Goal: Task Accomplishment & Management: Use online tool/utility

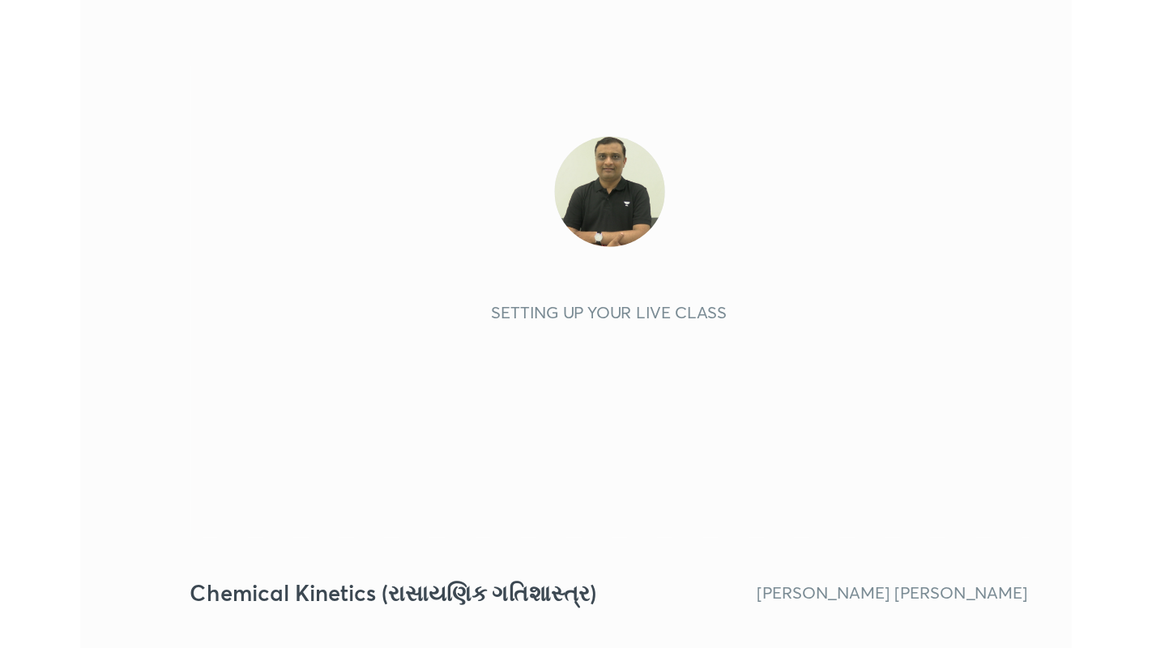
scroll to position [277, 517]
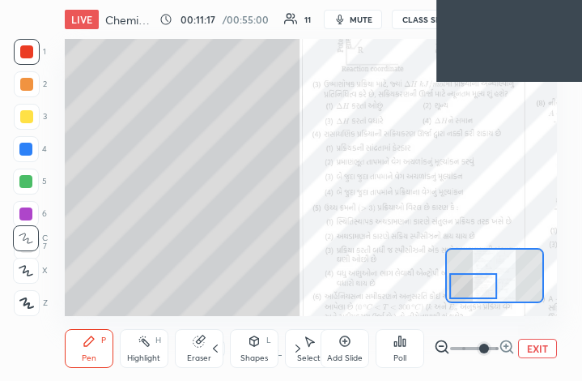
click at [543, 347] on button "EXIT" at bounding box center [537, 348] width 39 height 19
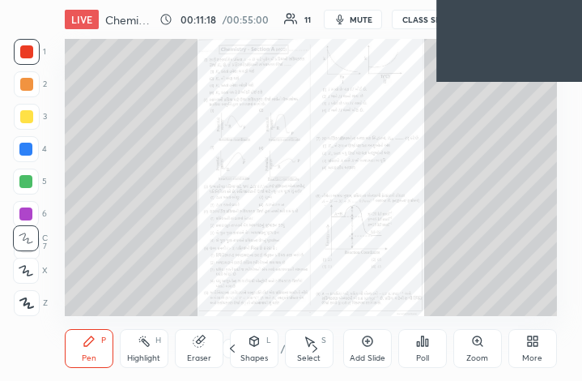
click at [533, 354] on div "More" at bounding box center [532, 358] width 20 height 8
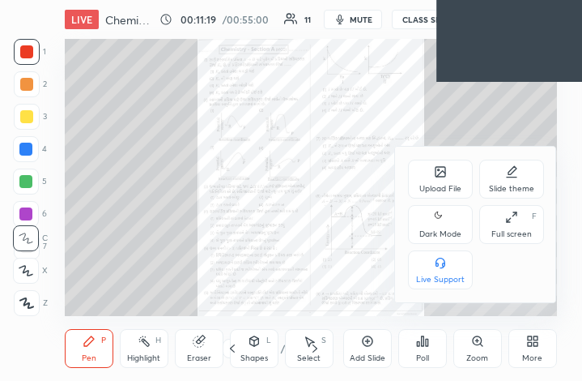
click at [510, 224] on div "Full screen F" at bounding box center [511, 224] width 65 height 39
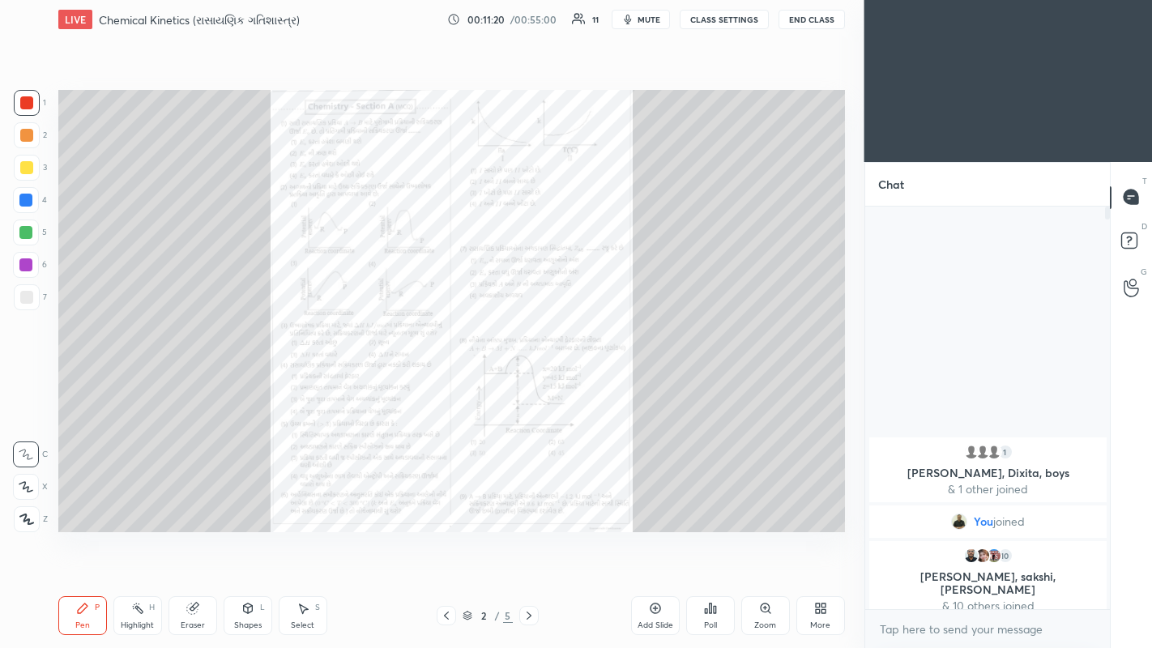
scroll to position [0, 0]
click at [582, 380] on div "More" at bounding box center [820, 615] width 49 height 39
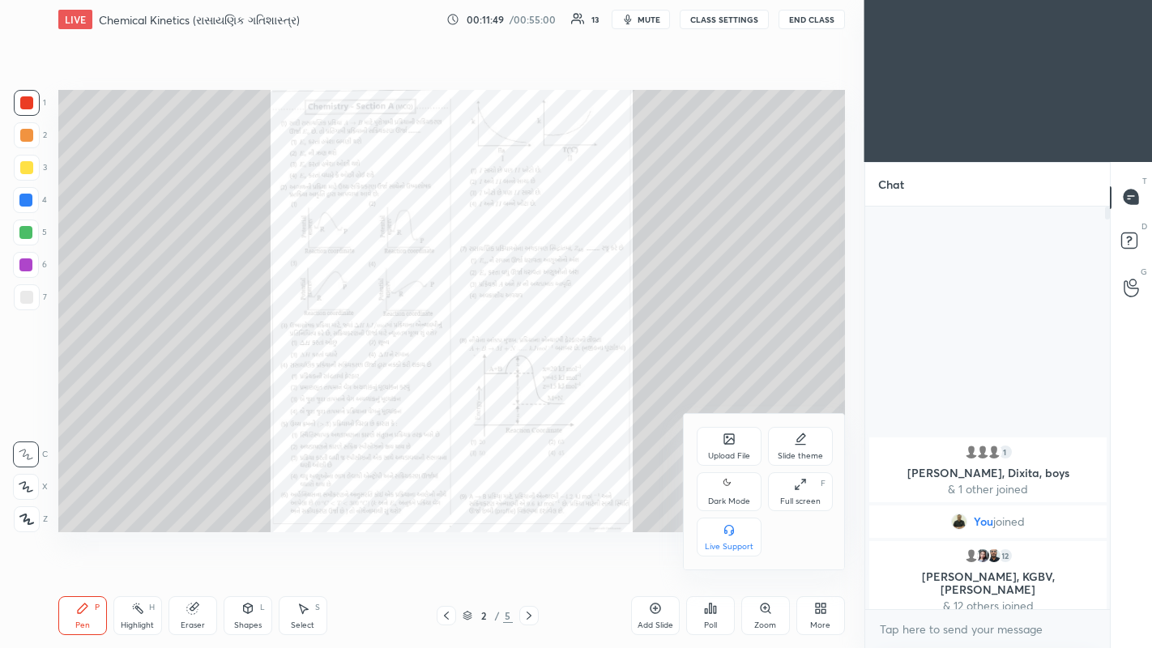
click at [582, 380] on div at bounding box center [576, 324] width 1152 height 648
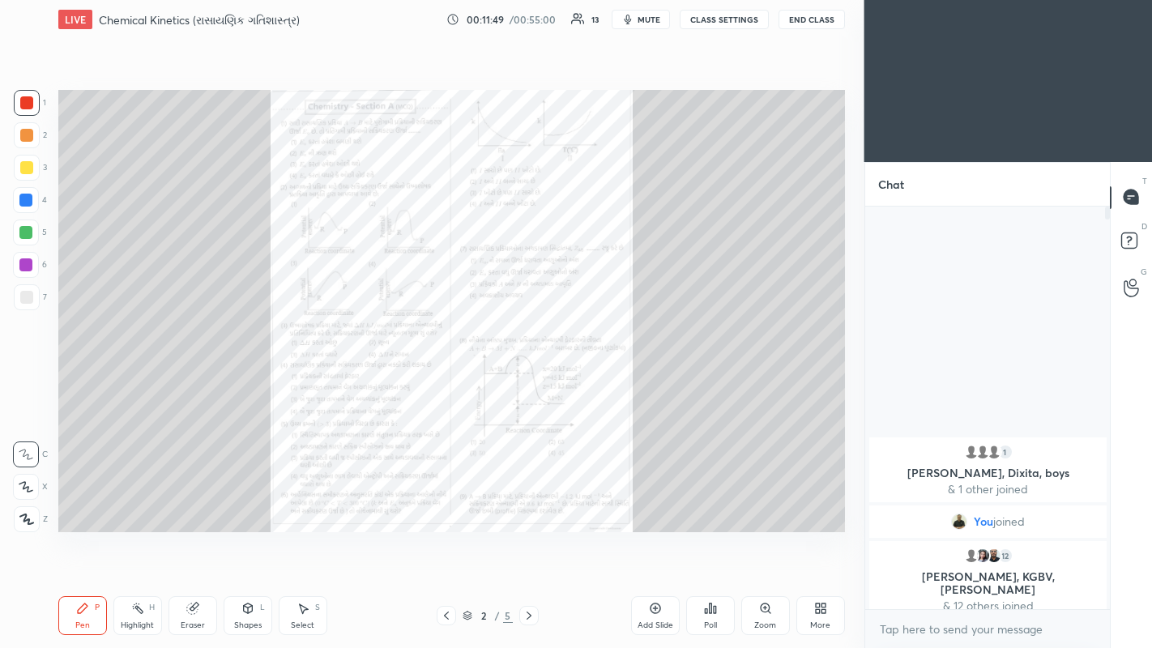
click at [582, 380] on div "Zoom" at bounding box center [765, 615] width 49 height 39
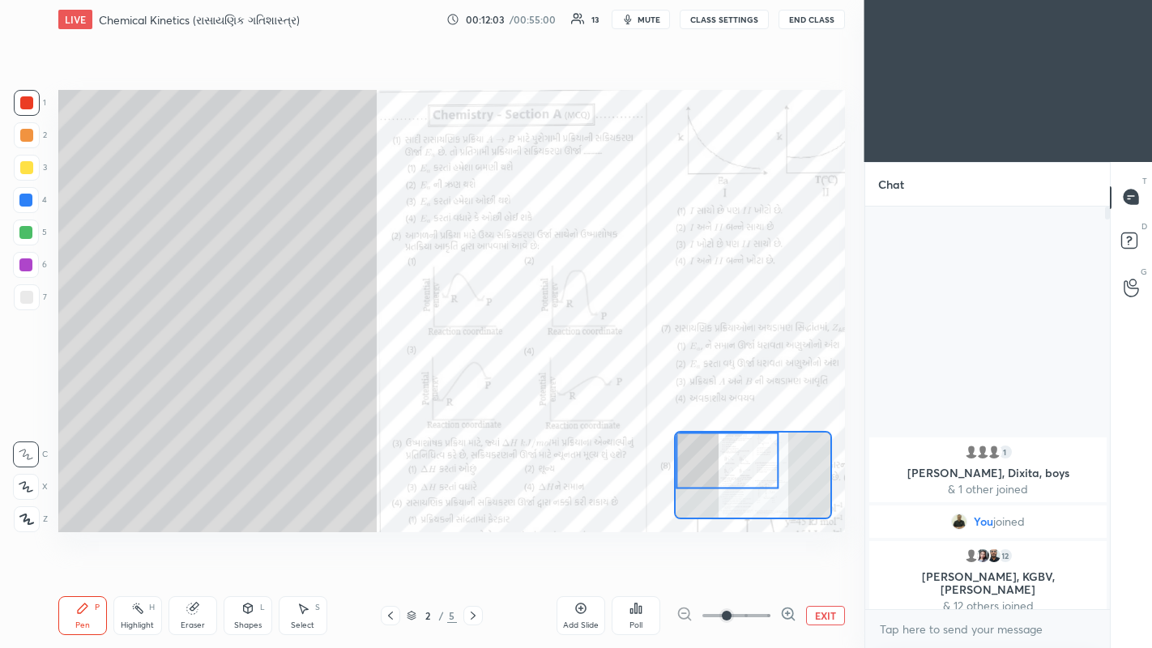
click at [582, 380] on icon at bounding box center [788, 614] width 16 height 16
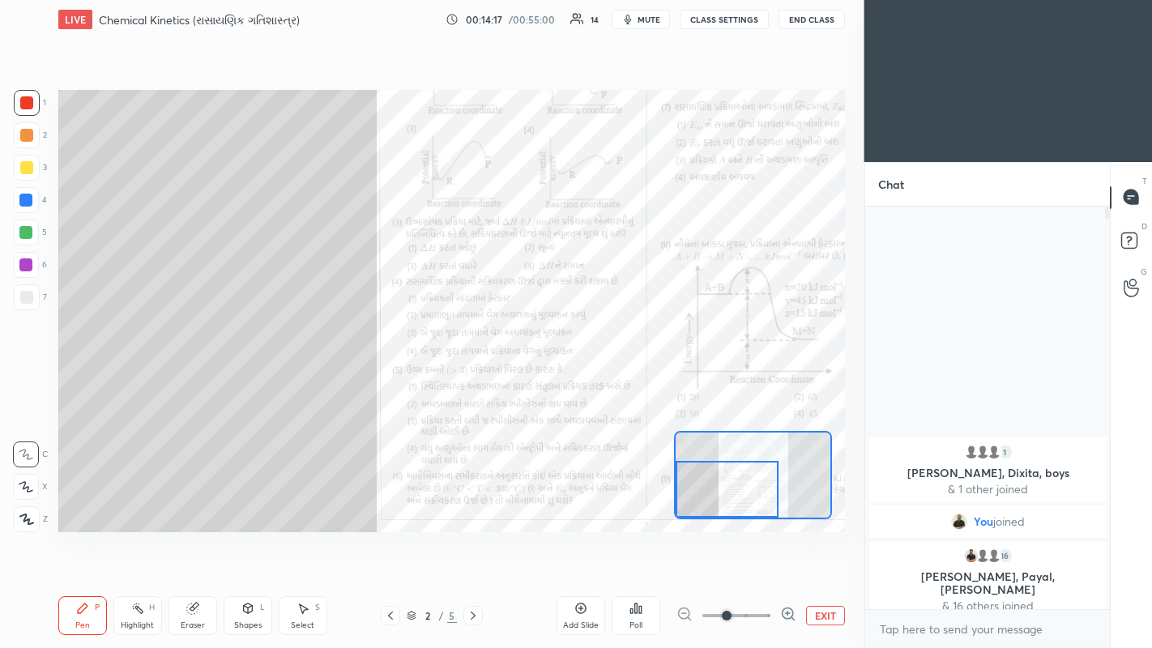
click at [23, 232] on div at bounding box center [25, 232] width 13 height 13
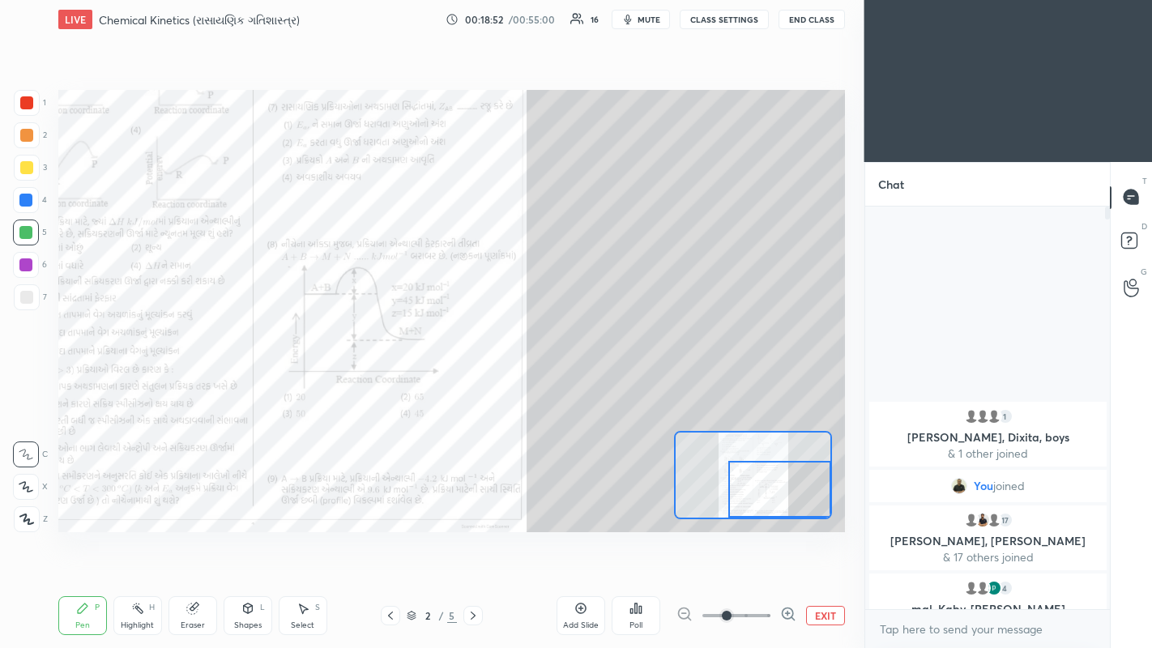
click at [472, 380] on icon at bounding box center [473, 615] width 13 height 13
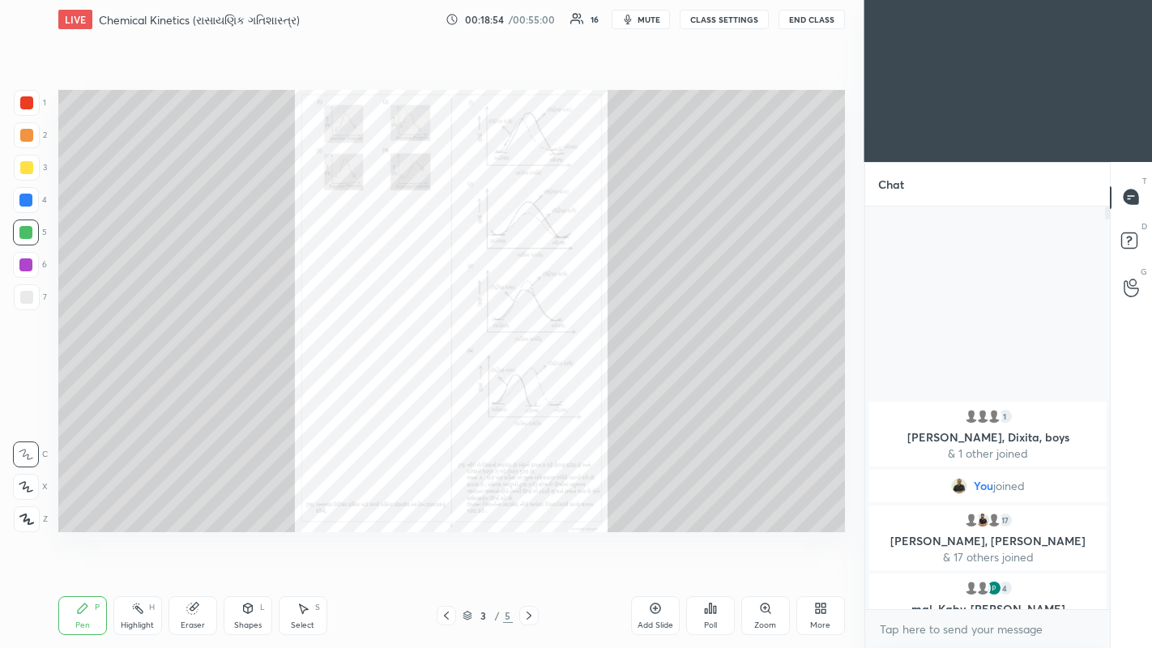
click at [582, 380] on div "Zoom" at bounding box center [765, 615] width 49 height 39
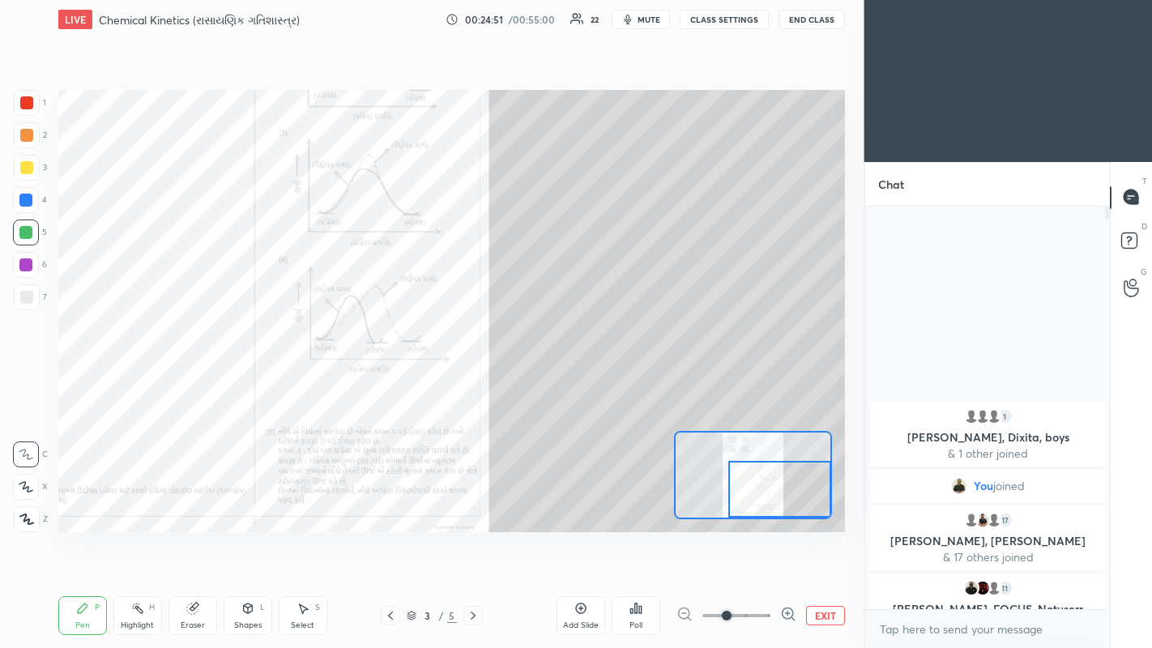
click at [472, 380] on icon at bounding box center [473, 615] width 13 height 13
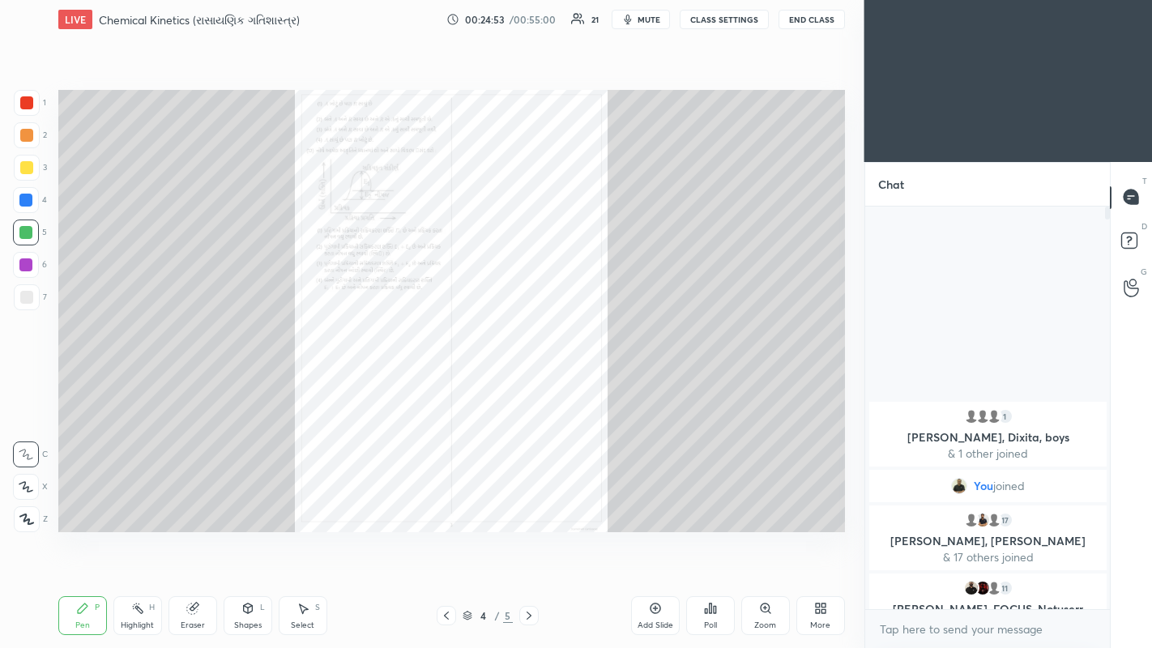
click at [582, 380] on icon at bounding box center [765, 608] width 13 height 13
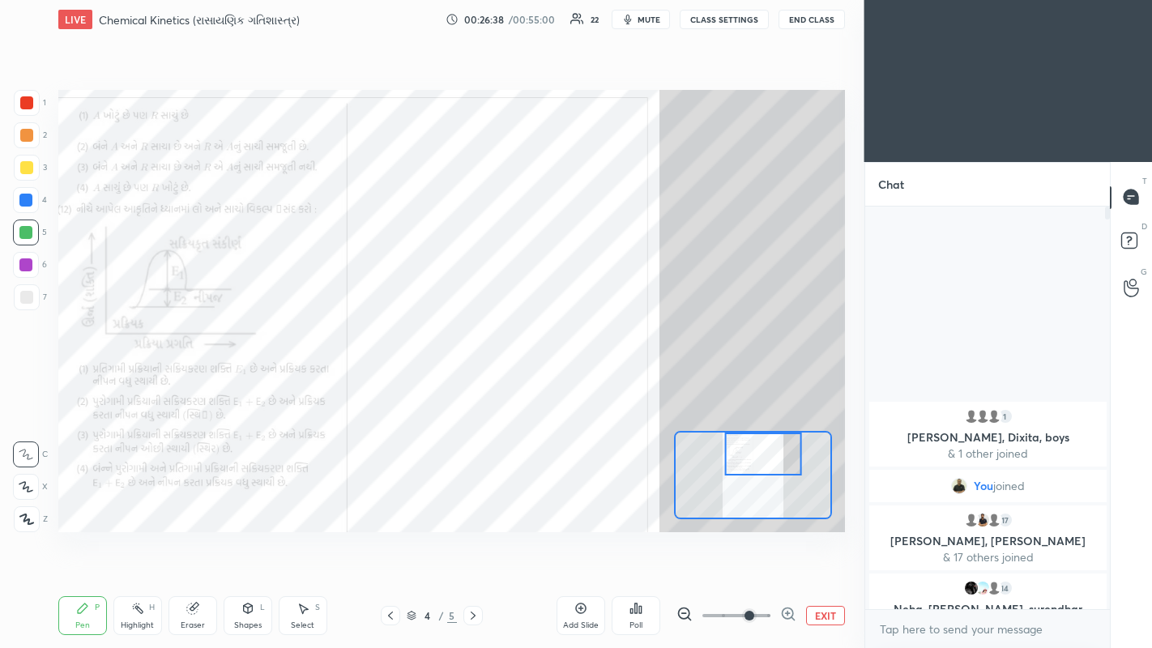
click at [579, 380] on icon at bounding box center [580, 608] width 13 height 13
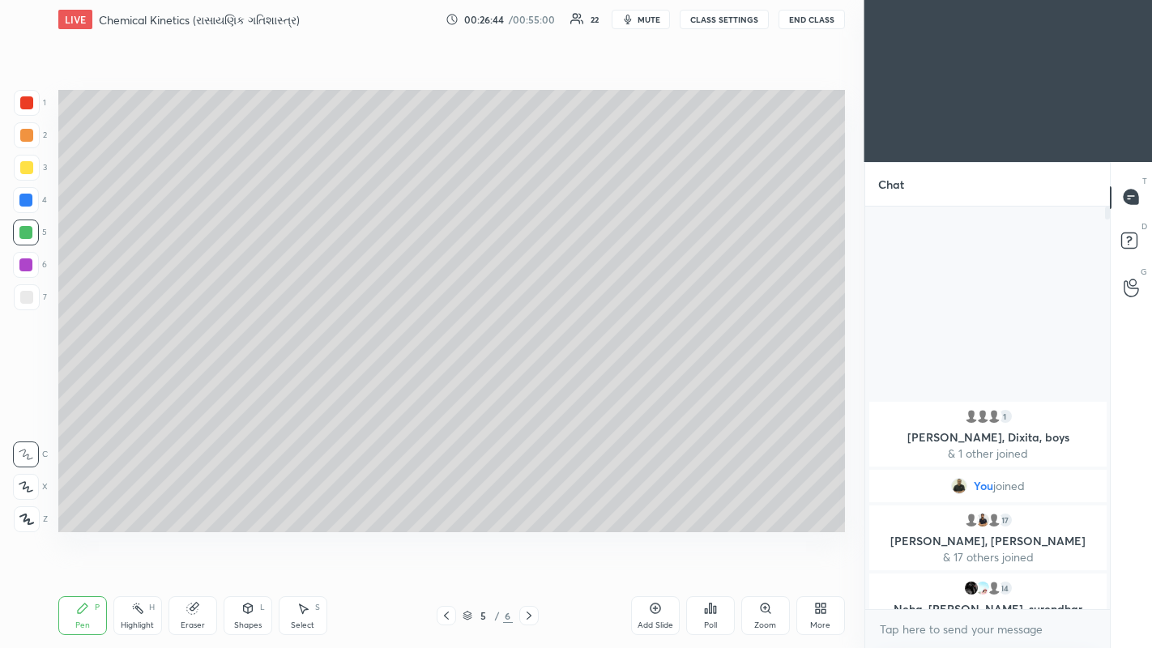
click at [28, 380] on icon at bounding box center [26, 486] width 15 height 11
click at [25, 164] on div at bounding box center [26, 167] width 13 height 13
click at [23, 134] on div at bounding box center [26, 135] width 13 height 13
click at [24, 139] on div at bounding box center [26, 135] width 13 height 13
click at [21, 170] on div at bounding box center [26, 167] width 13 height 13
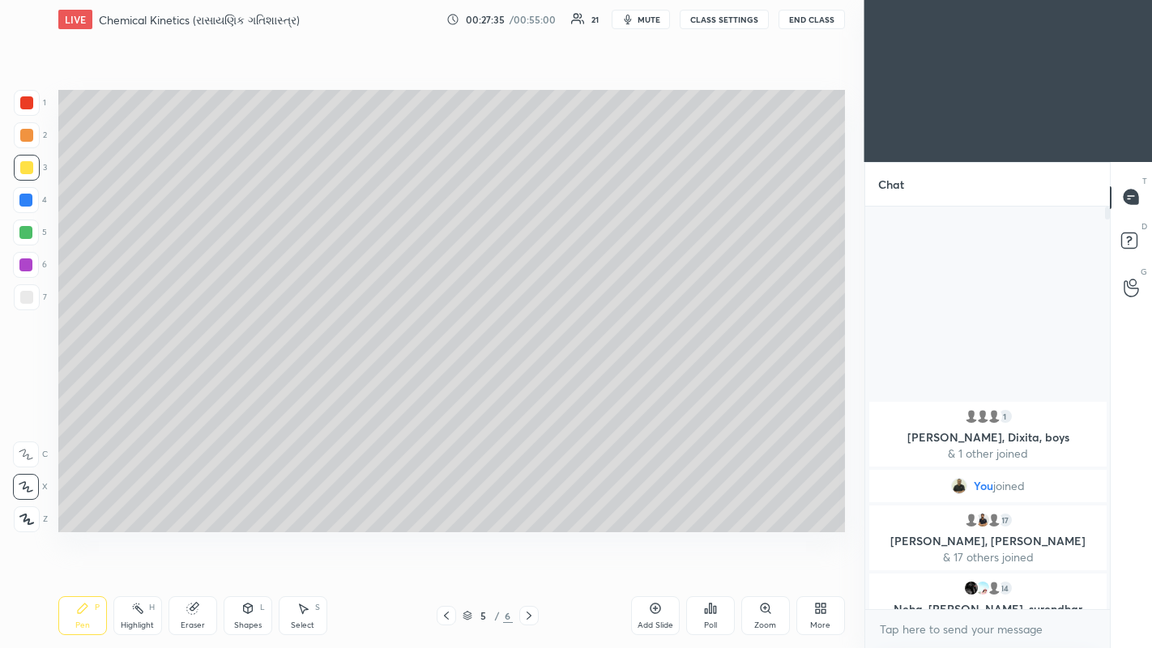
click at [25, 235] on div at bounding box center [25, 232] width 13 height 13
click at [25, 202] on div at bounding box center [25, 200] width 13 height 13
click at [31, 139] on div at bounding box center [26, 135] width 13 height 13
click at [89, 380] on div "Pen P Highlight H Eraser Shapes L Select S 5 / 6 Add Slide Poll Zoom More" at bounding box center [451, 615] width 786 height 65
click at [190, 380] on icon at bounding box center [192, 608] width 11 height 11
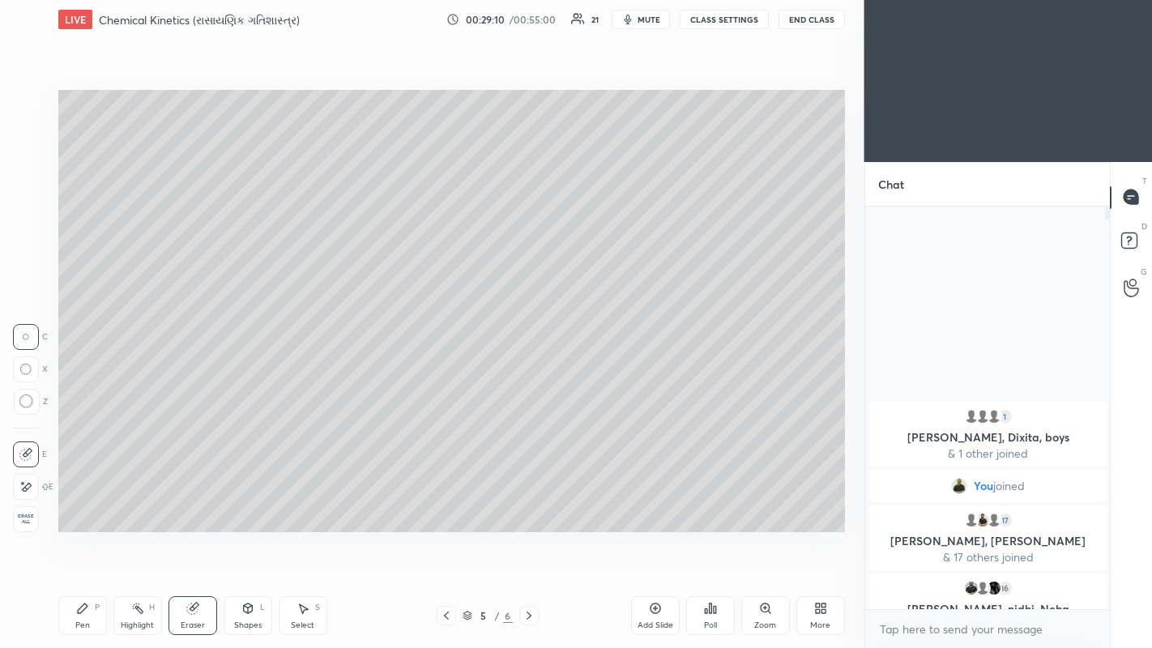
click at [85, 380] on icon at bounding box center [82, 608] width 13 height 13
click at [528, 380] on icon at bounding box center [528, 615] width 13 height 13
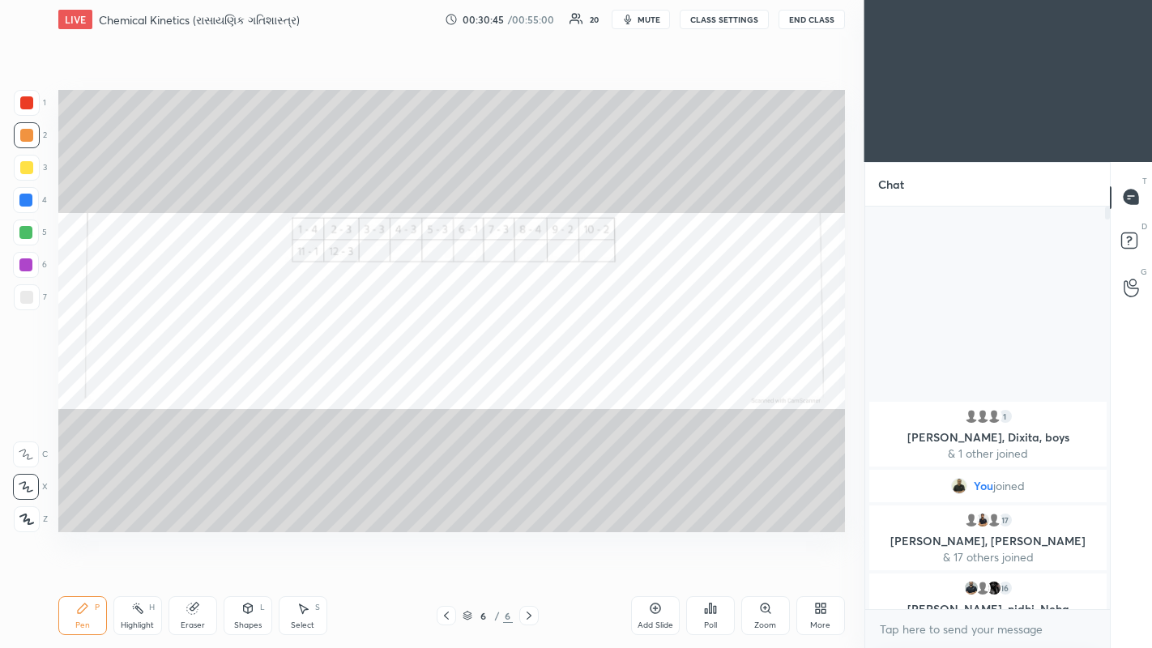
click at [582, 380] on icon at bounding box center [655, 608] width 13 height 13
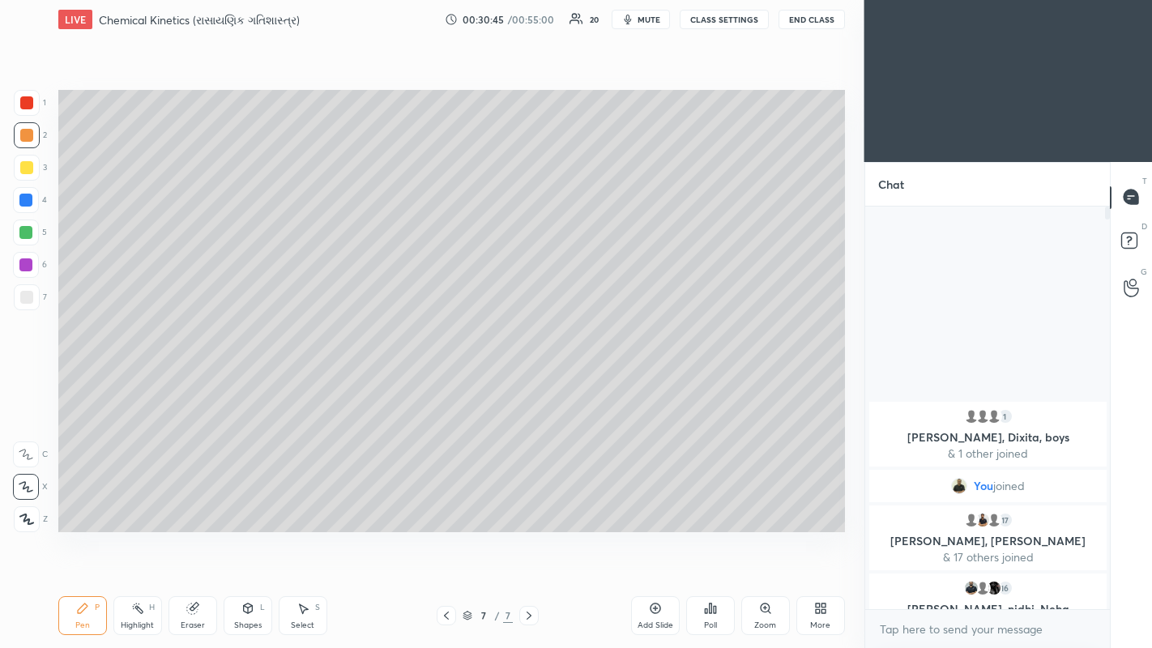
click at [582, 380] on div "Add Slide" at bounding box center [655, 615] width 49 height 39
click at [582, 380] on icon at bounding box center [655, 608] width 13 height 13
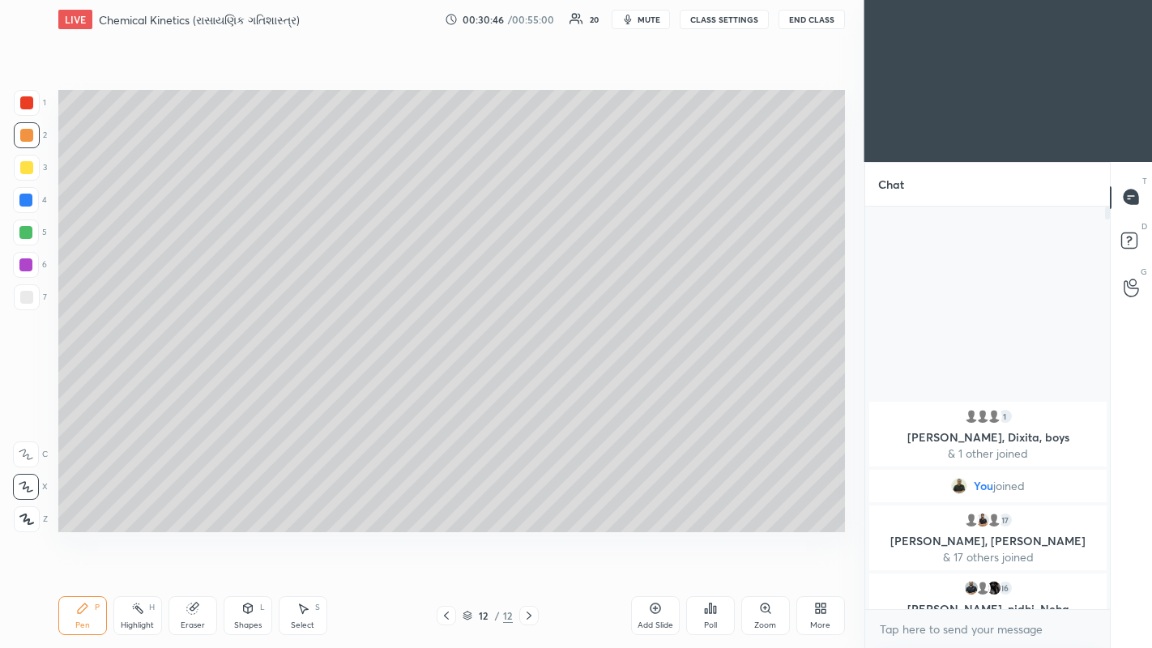
click at [582, 380] on icon at bounding box center [655, 608] width 13 height 13
click at [582, 380] on icon at bounding box center [654, 608] width 5 height 5
click at [439, 380] on div at bounding box center [446, 615] width 19 height 19
click at [445, 380] on icon at bounding box center [446, 615] width 13 height 13
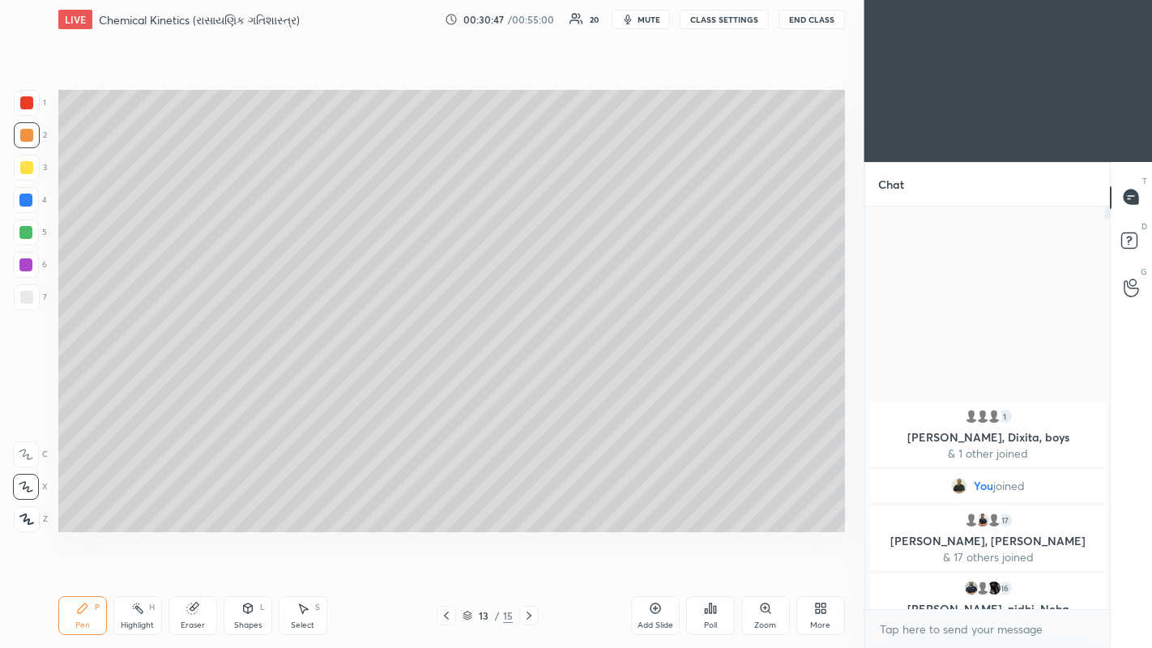
click at [445, 380] on icon at bounding box center [446, 615] width 13 height 13
click at [443, 380] on icon at bounding box center [446, 615] width 13 height 13
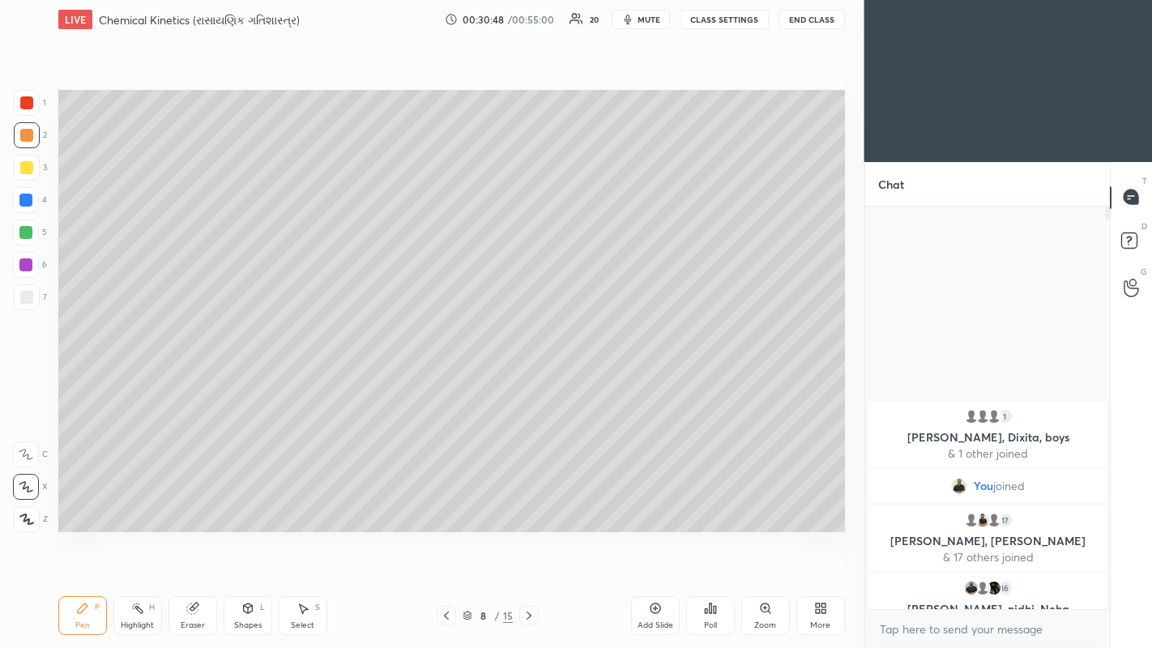
click at [445, 380] on icon at bounding box center [446, 615] width 13 height 13
click at [446, 380] on icon at bounding box center [446, 616] width 5 height 8
click at [528, 380] on icon at bounding box center [528, 615] width 13 height 13
click at [527, 380] on icon at bounding box center [528, 615] width 13 height 13
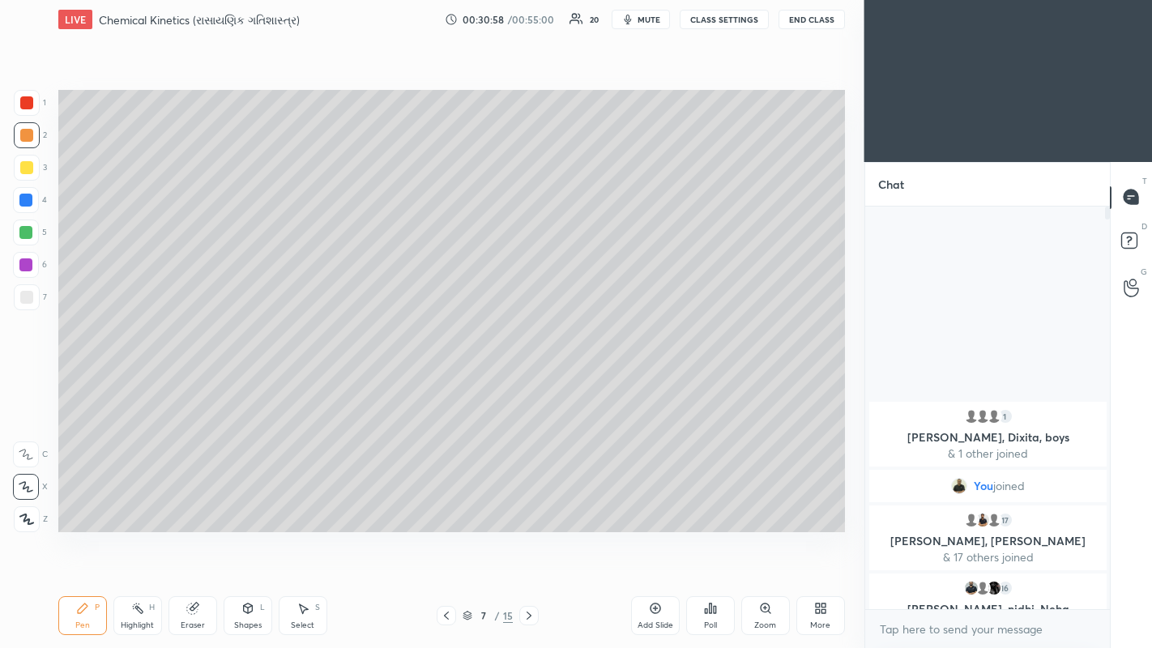
click at [26, 170] on div at bounding box center [26, 167] width 13 height 13
click at [26, 198] on div at bounding box center [25, 200] width 13 height 13
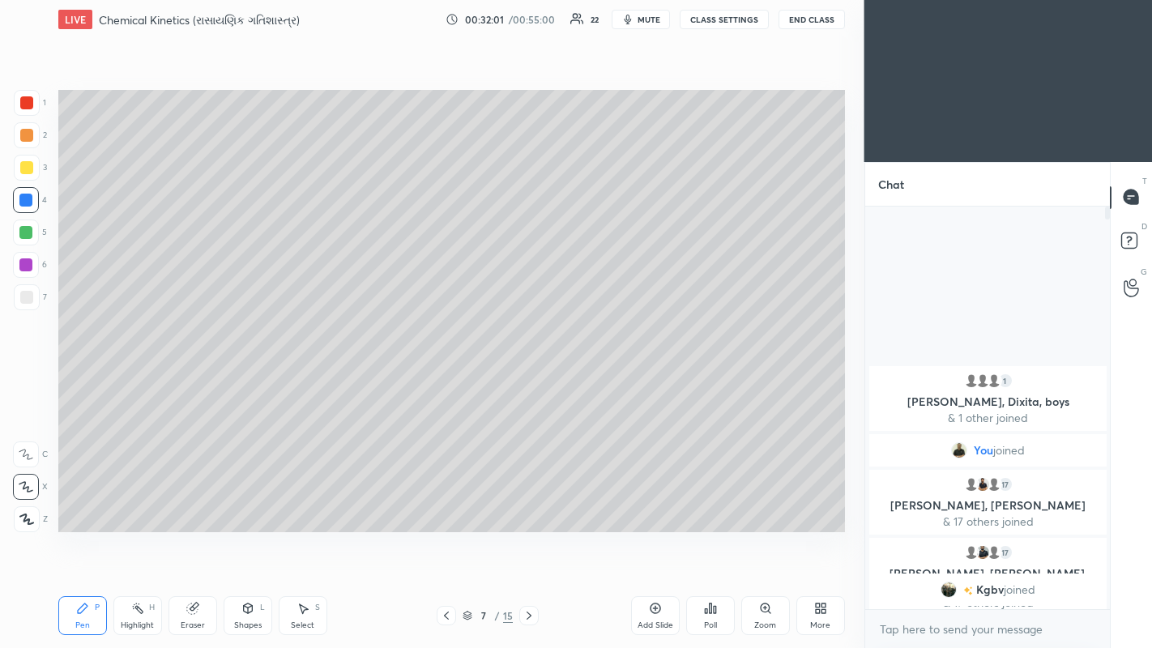
click at [22, 230] on div at bounding box center [25, 232] width 13 height 13
click at [24, 266] on div at bounding box center [25, 264] width 13 height 13
click at [445, 380] on icon at bounding box center [446, 615] width 13 height 13
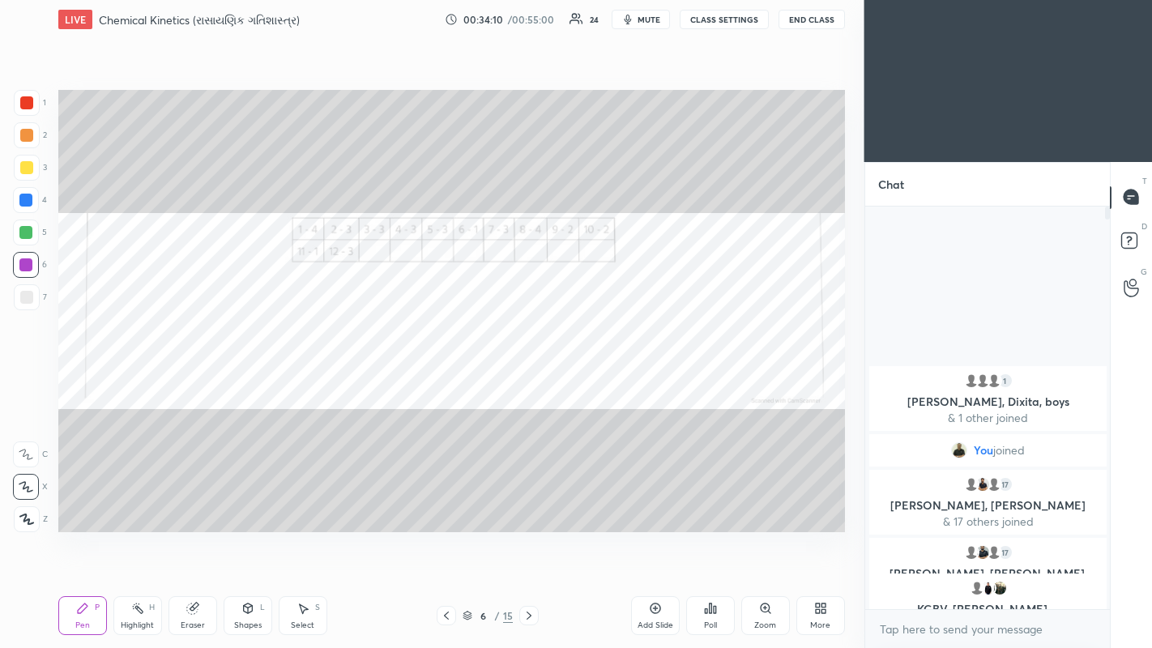
click at [445, 380] on icon at bounding box center [446, 615] width 13 height 13
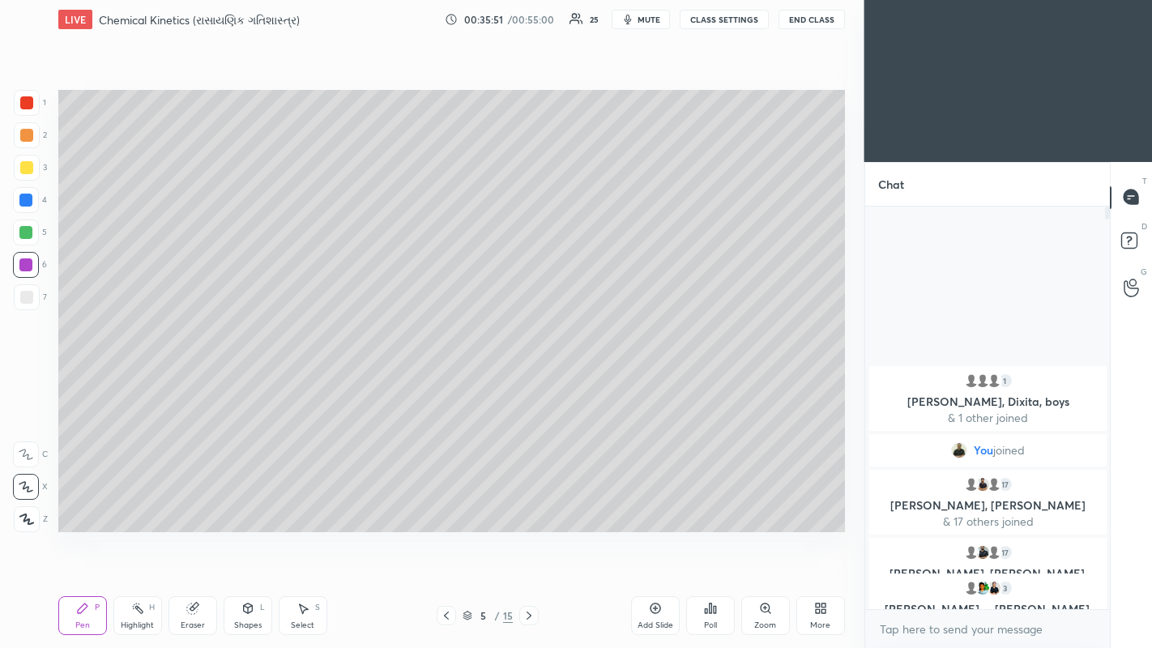
click at [20, 167] on div at bounding box center [26, 167] width 13 height 13
click at [28, 206] on div at bounding box center [25, 200] width 13 height 13
click at [531, 380] on icon at bounding box center [528, 615] width 13 height 13
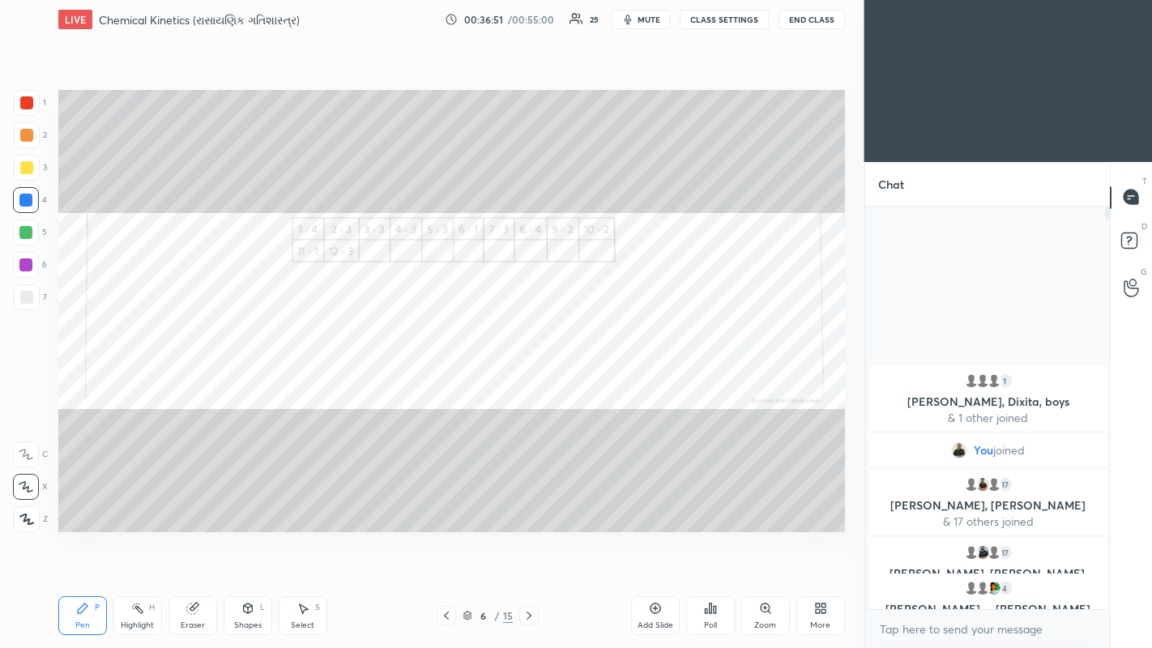
click at [528, 380] on icon at bounding box center [528, 615] width 13 height 13
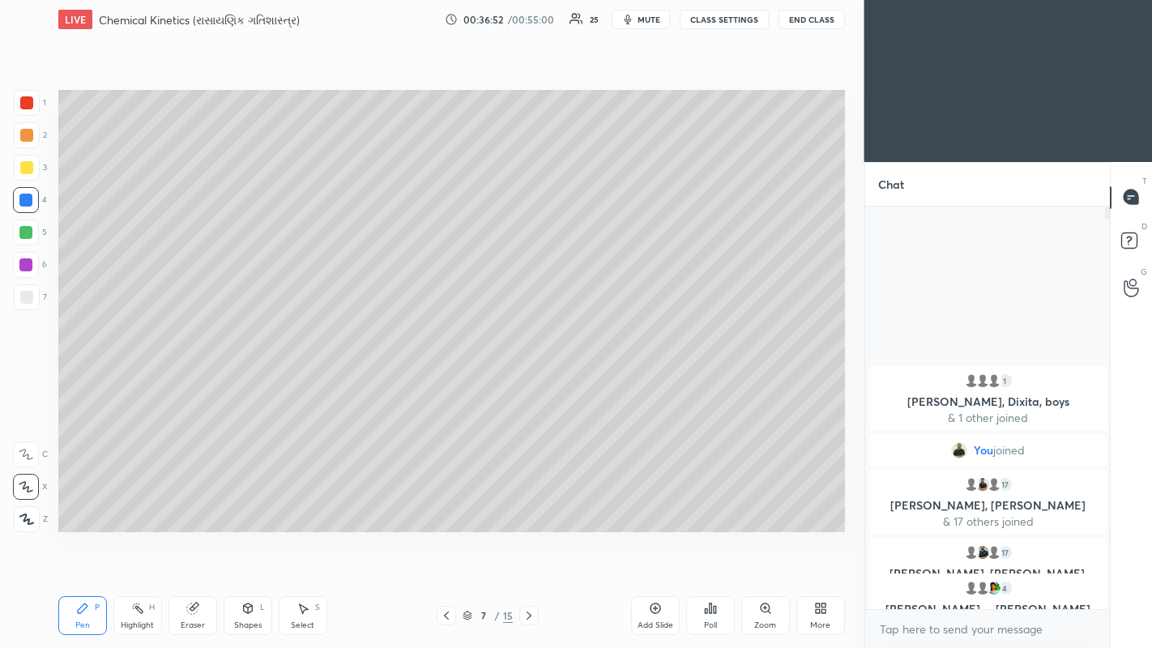
click at [530, 380] on icon at bounding box center [528, 615] width 13 height 13
click at [28, 233] on div at bounding box center [25, 232] width 13 height 13
click at [28, 261] on div at bounding box center [25, 264] width 13 height 13
click at [25, 173] on div at bounding box center [26, 167] width 13 height 13
click at [527, 380] on icon at bounding box center [528, 615] width 13 height 13
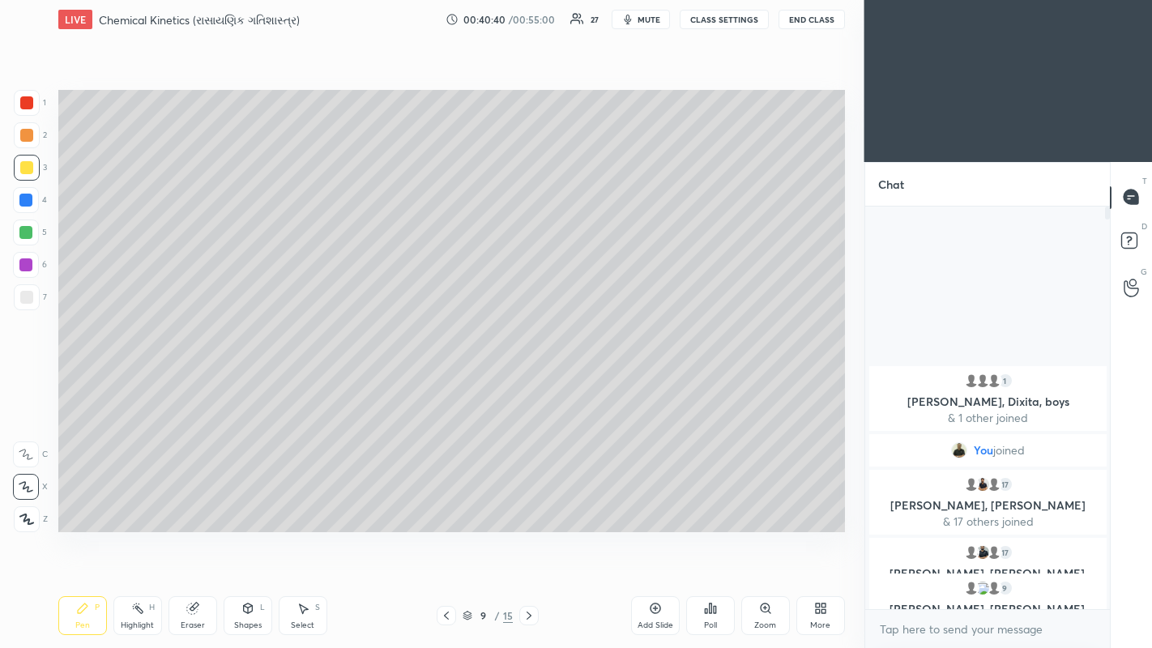
click at [24, 202] on div at bounding box center [25, 200] width 13 height 13
click at [22, 139] on div at bounding box center [26, 135] width 13 height 13
click at [28, 202] on div at bounding box center [25, 200] width 13 height 13
click at [27, 130] on div at bounding box center [26, 135] width 13 height 13
click at [24, 295] on div at bounding box center [26, 297] width 13 height 13
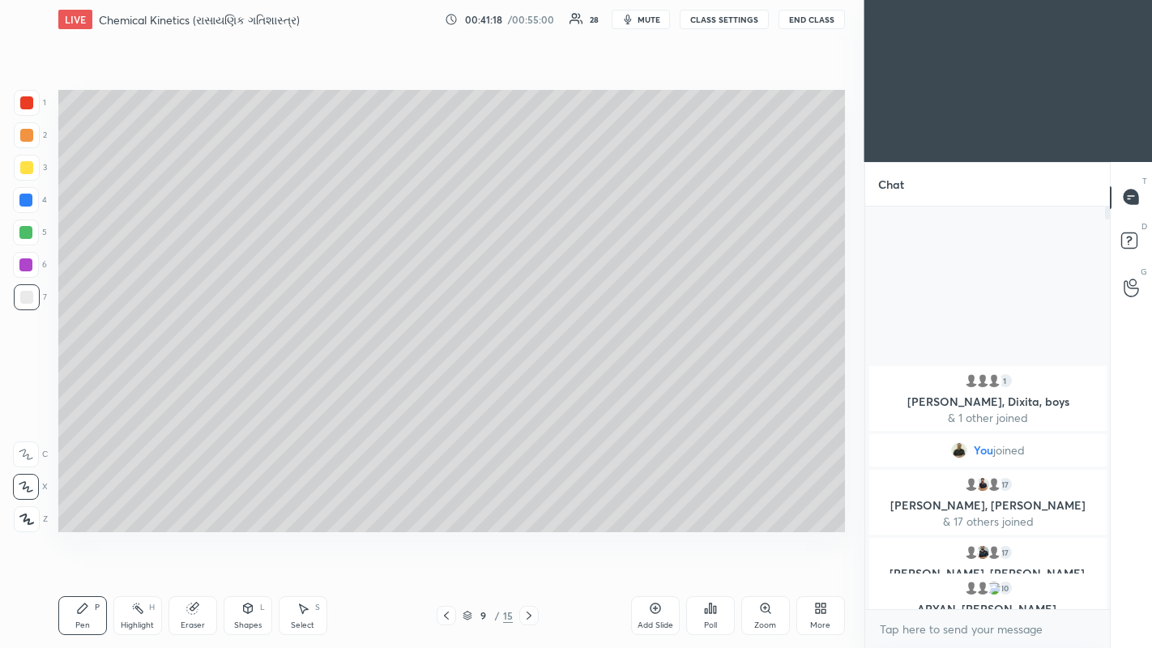
click at [24, 227] on div at bounding box center [25, 232] width 13 height 13
click at [22, 265] on div at bounding box center [25, 264] width 13 height 13
click at [23, 233] on div at bounding box center [25, 232] width 13 height 13
click at [25, 202] on div at bounding box center [25, 200] width 13 height 13
click at [26, 171] on div at bounding box center [26, 167] width 13 height 13
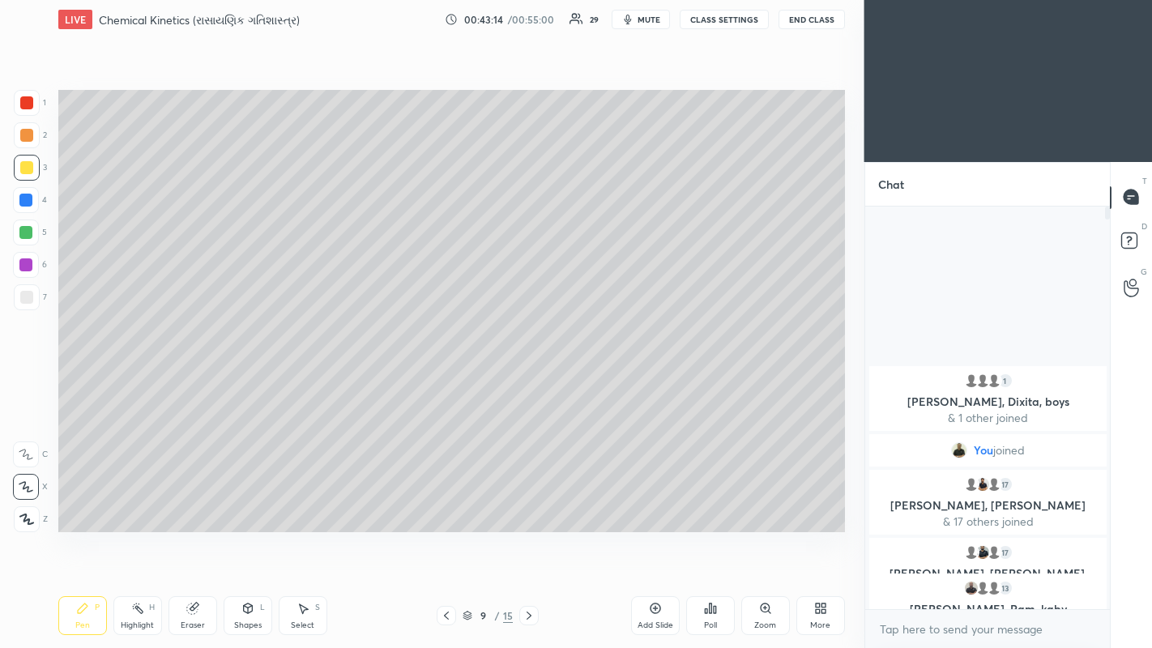
click at [28, 136] on div at bounding box center [26, 135] width 13 height 13
click at [28, 166] on div at bounding box center [26, 167] width 13 height 13
click at [23, 235] on div at bounding box center [25, 232] width 13 height 13
click at [23, 138] on div at bounding box center [26, 135] width 13 height 13
click at [528, 380] on icon at bounding box center [528, 615] width 13 height 13
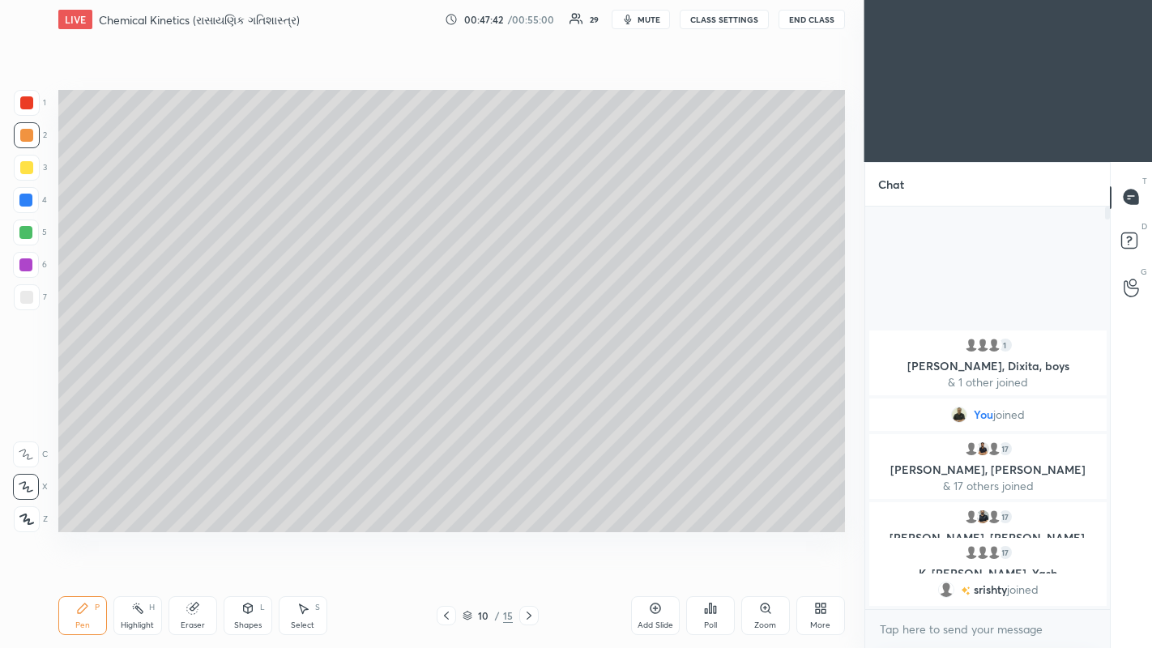
click at [527, 380] on icon at bounding box center [528, 616] width 5 height 8
click at [19, 234] on div at bounding box center [25, 232] width 13 height 13
click at [22, 168] on div at bounding box center [26, 167] width 13 height 13
click at [28, 201] on div at bounding box center [25, 200] width 13 height 13
click at [29, 139] on div at bounding box center [26, 135] width 13 height 13
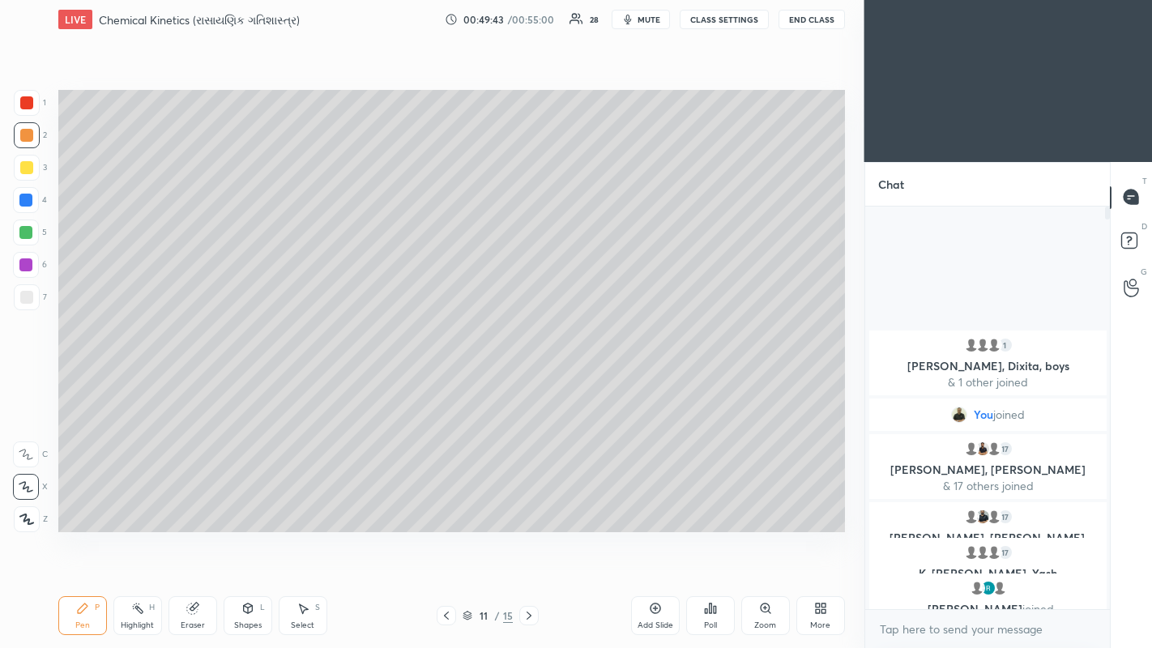
click at [28, 107] on div at bounding box center [26, 102] width 13 height 13
click at [25, 165] on div at bounding box center [26, 167] width 13 height 13
click at [32, 200] on div at bounding box center [25, 200] width 13 height 13
click at [582, 17] on button "End Class" at bounding box center [812, 19] width 65 height 19
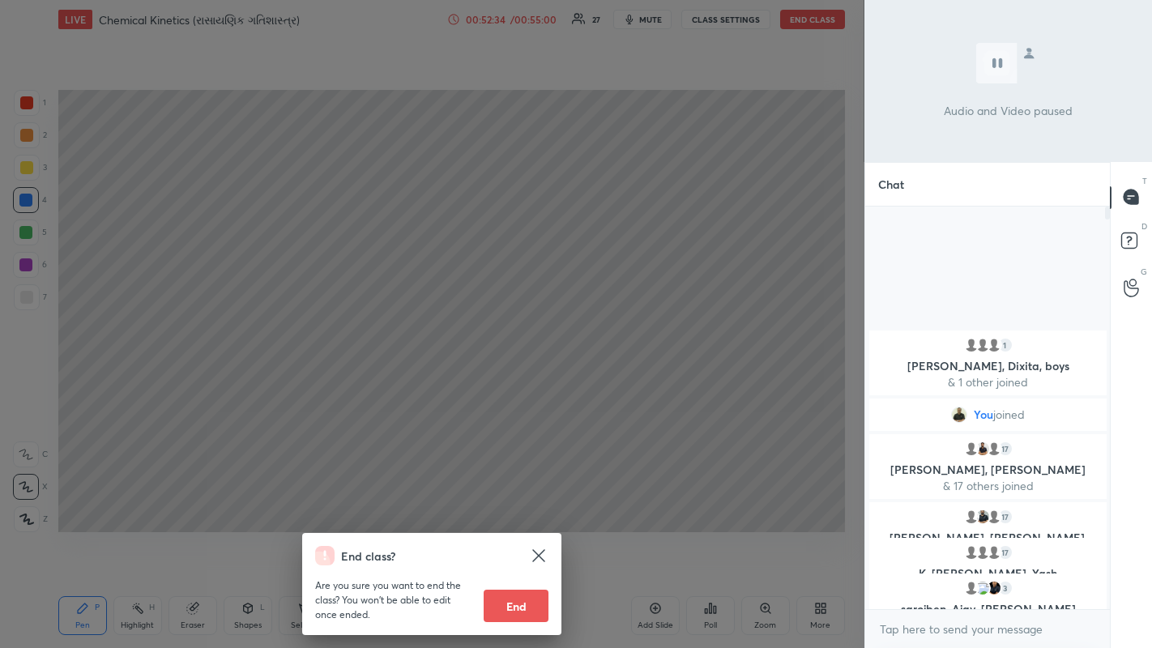
click at [522, 380] on button "End" at bounding box center [516, 606] width 65 height 32
type textarea "x"
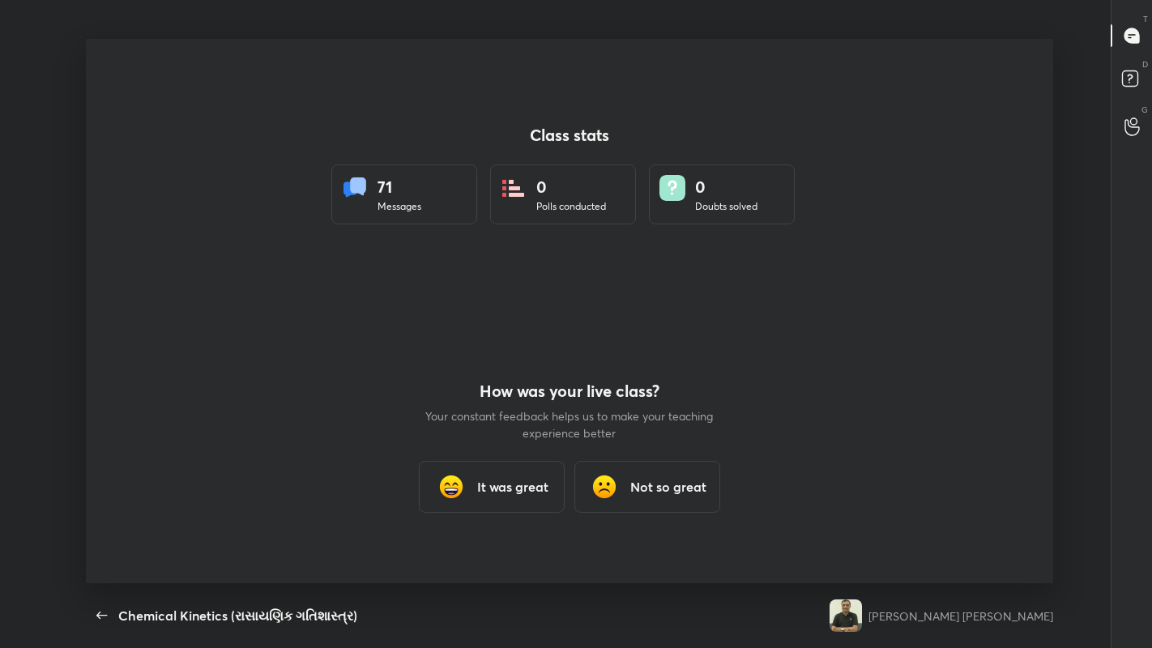
scroll to position [5, 1]
